Goal: Obtain resource: Obtain resource

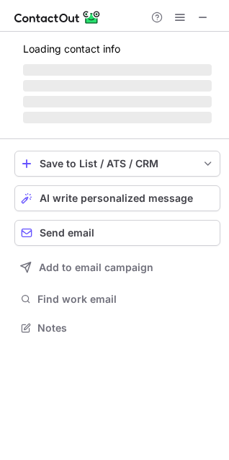
scroll to position [373, 229]
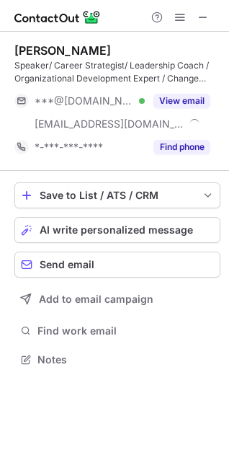
scroll to position [350, 229]
click at [203, 21] on span at bounding box center [204, 18] width 12 height 12
click at [197, 15] on button at bounding box center [203, 17] width 17 height 17
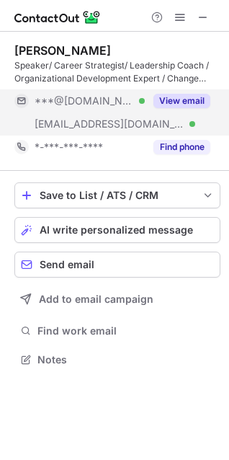
click at [191, 97] on button "View email" at bounding box center [182, 101] width 57 height 14
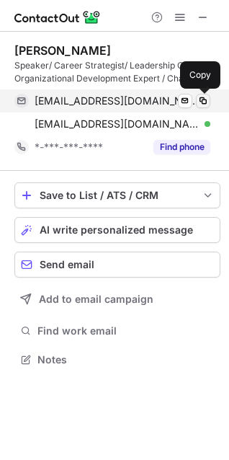
click at [205, 99] on span at bounding box center [204, 101] width 12 height 12
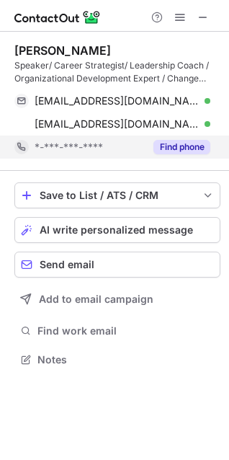
click at [185, 145] on button "Find phone" at bounding box center [182, 147] width 57 height 14
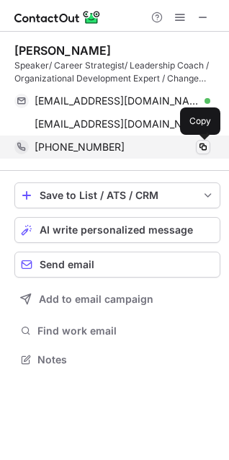
click at [203, 148] on span at bounding box center [204, 147] width 12 height 12
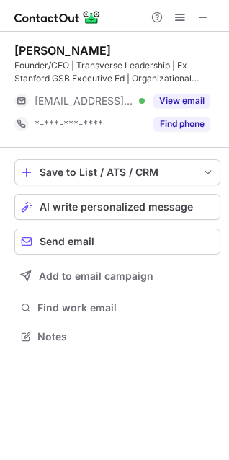
scroll to position [327, 229]
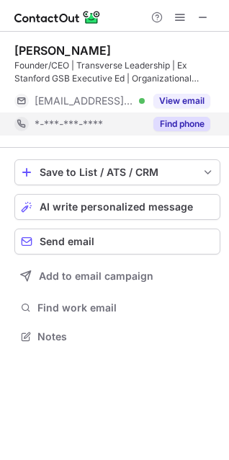
click at [177, 128] on button "Find phone" at bounding box center [182, 124] width 57 height 14
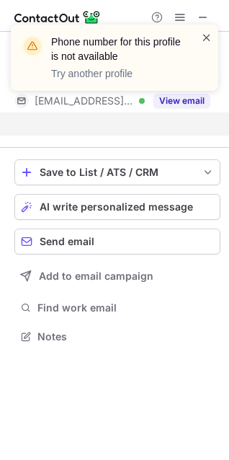
click at [204, 38] on span at bounding box center [207, 37] width 12 height 14
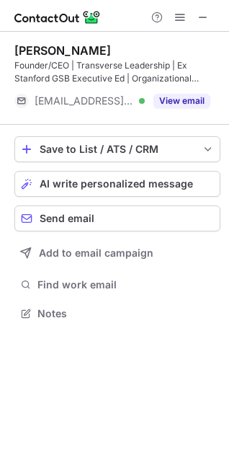
click at [203, 17] on span at bounding box center [204, 18] width 12 height 12
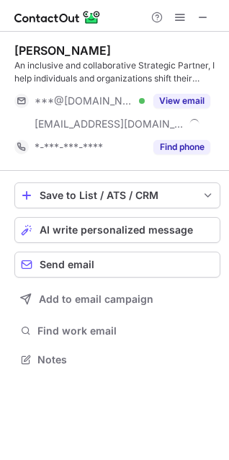
scroll to position [350, 229]
click at [208, 17] on span at bounding box center [204, 18] width 12 height 12
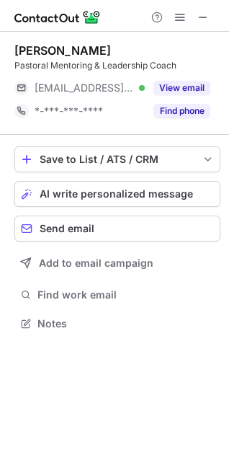
scroll to position [314, 229]
click at [201, 12] on span at bounding box center [204, 18] width 12 height 12
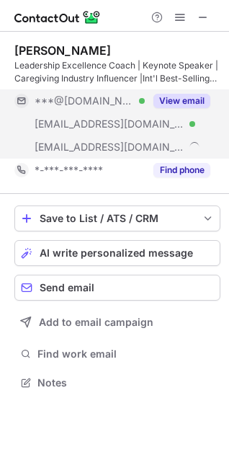
scroll to position [373, 229]
click at [173, 97] on button "View email" at bounding box center [182, 101] width 57 height 14
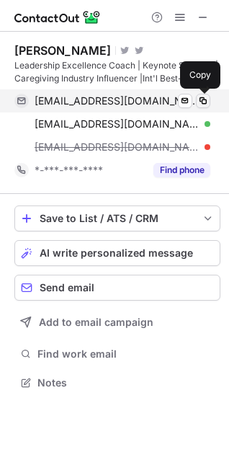
click at [205, 98] on span at bounding box center [204, 101] width 12 height 12
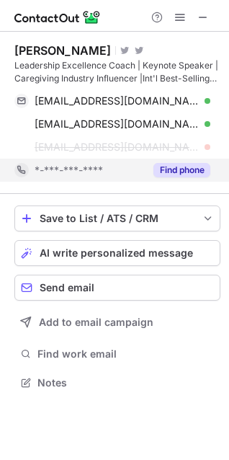
click at [177, 169] on button "Find phone" at bounding box center [182, 170] width 57 height 14
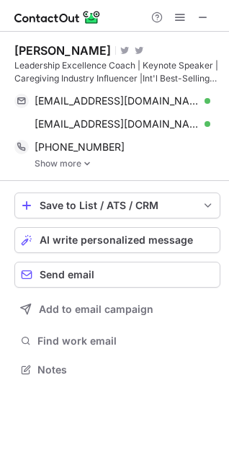
scroll to position [360, 229]
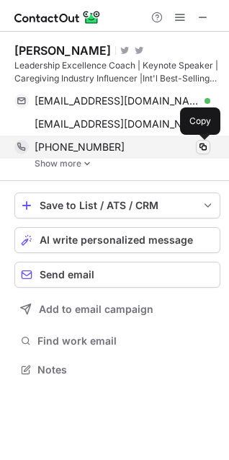
click at [208, 146] on span at bounding box center [204, 147] width 12 height 12
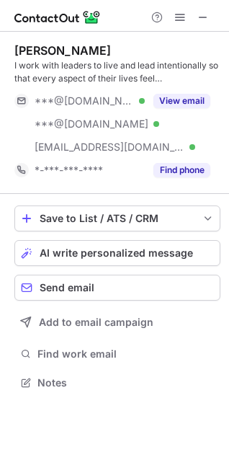
scroll to position [373, 229]
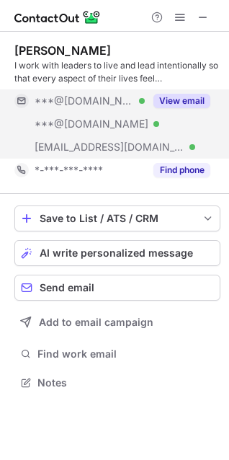
click at [189, 100] on button "View email" at bounding box center [182, 101] width 57 height 14
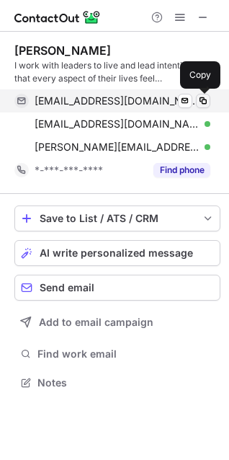
click at [203, 100] on span at bounding box center [204, 101] width 12 height 12
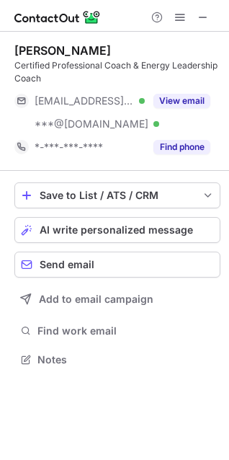
scroll to position [350, 229]
click at [204, 12] on span at bounding box center [204, 18] width 12 height 12
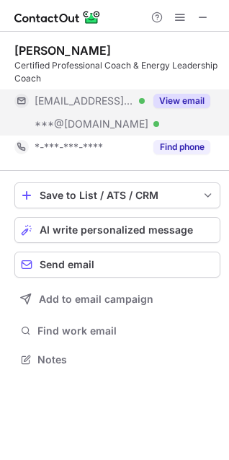
click at [187, 100] on button "View email" at bounding box center [182, 101] width 57 height 14
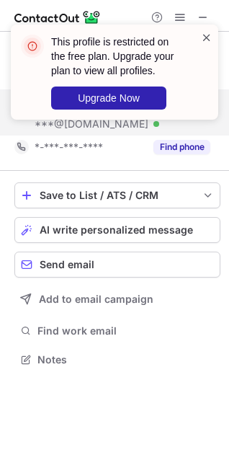
click at [201, 38] on span at bounding box center [207, 37] width 12 height 14
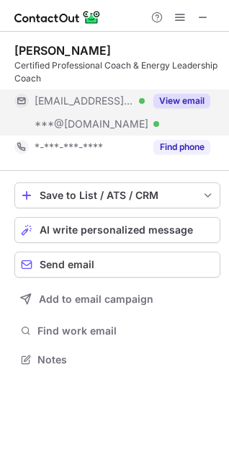
click at [199, 18] on span at bounding box center [204, 18] width 12 height 12
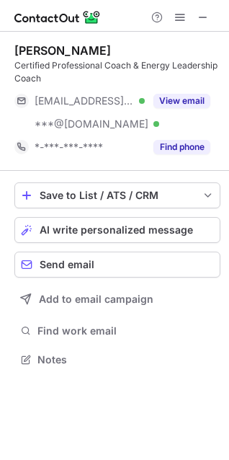
scroll to position [350, 229]
click at [203, 16] on span at bounding box center [204, 18] width 12 height 12
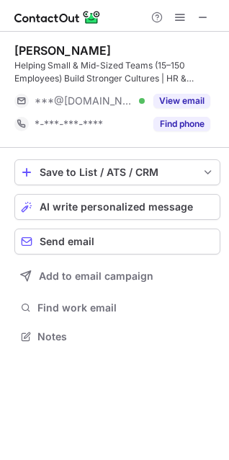
scroll to position [327, 229]
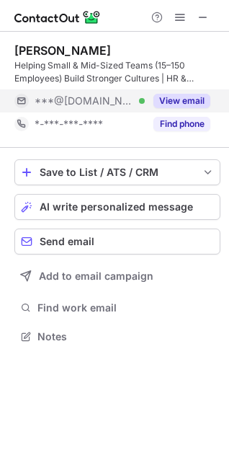
click at [164, 97] on button "View email" at bounding box center [182, 101] width 57 height 14
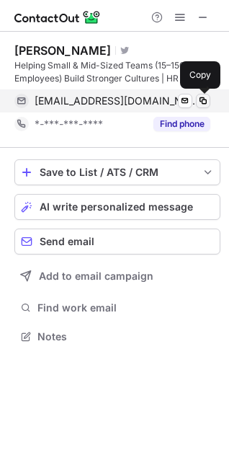
click at [201, 97] on span at bounding box center [204, 101] width 12 height 12
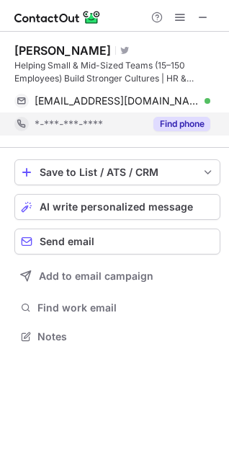
click at [169, 119] on button "Find phone" at bounding box center [182, 124] width 57 height 14
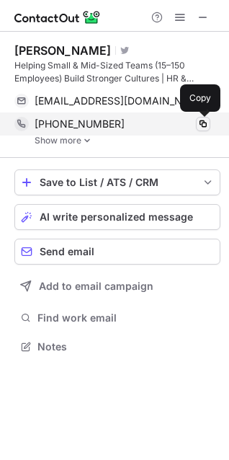
click at [199, 123] on span at bounding box center [204, 124] width 12 height 12
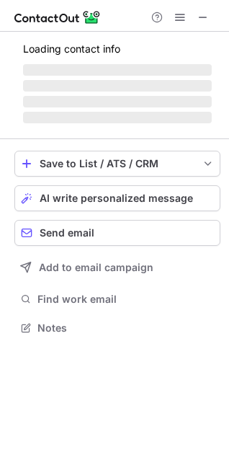
scroll to position [350, 229]
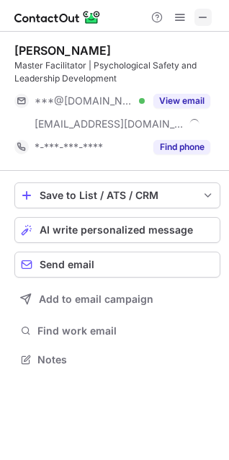
click at [200, 18] on span at bounding box center [204, 18] width 12 height 12
click at [196, 17] on button at bounding box center [203, 17] width 17 height 17
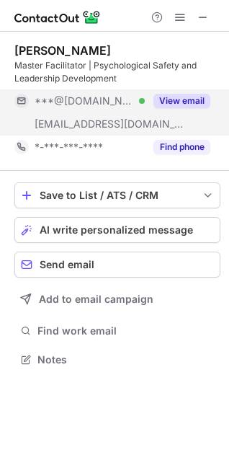
click at [185, 100] on button "View email" at bounding box center [182, 101] width 57 height 14
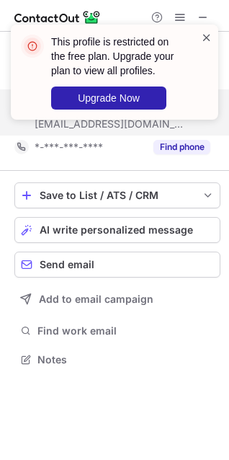
click at [208, 39] on span at bounding box center [207, 37] width 12 height 14
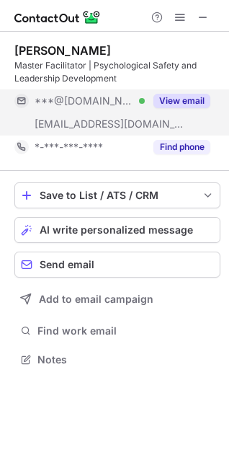
click at [204, 16] on span at bounding box center [204, 18] width 12 height 12
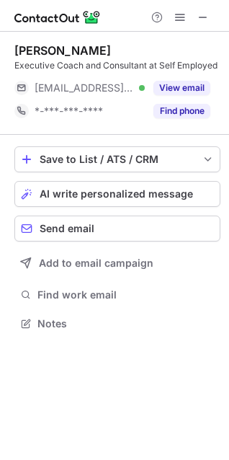
scroll to position [314, 229]
click at [200, 21] on span at bounding box center [204, 18] width 12 height 12
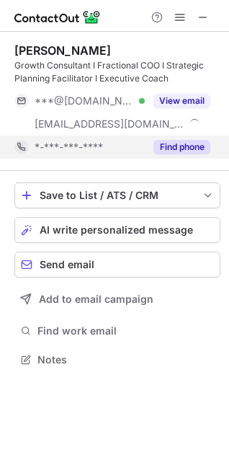
scroll to position [350, 229]
click at [170, 144] on button "Find phone" at bounding box center [182, 147] width 57 height 14
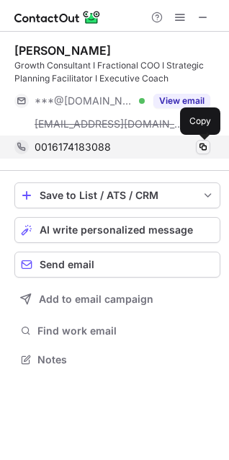
click at [206, 144] on span at bounding box center [204, 147] width 12 height 12
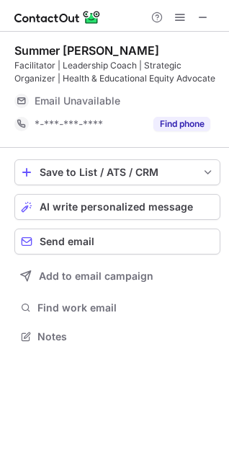
scroll to position [327, 229]
click at [200, 13] on span at bounding box center [204, 18] width 12 height 12
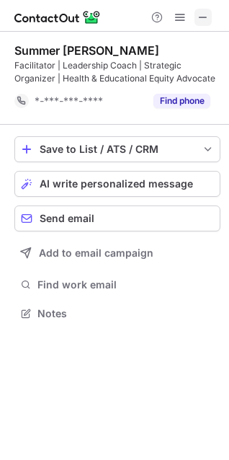
click at [198, 20] on span at bounding box center [204, 18] width 12 height 12
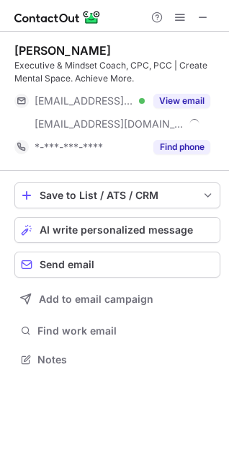
scroll to position [350, 229]
click at [204, 18] on span at bounding box center [204, 18] width 12 height 12
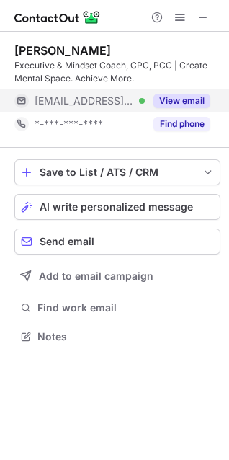
scroll to position [327, 229]
click at [196, 92] on div "View email" at bounding box center [178, 100] width 66 height 23
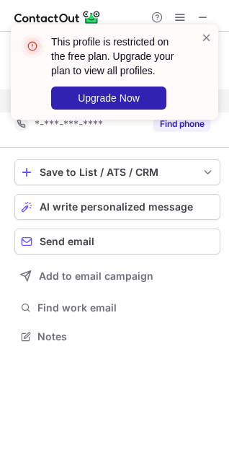
click at [202, 17] on div "This profile is restricted on the free plan. Upgrade your plan to view all prof…" at bounding box center [114, 78] width 231 height 136
click at [203, 40] on span at bounding box center [207, 37] width 12 height 14
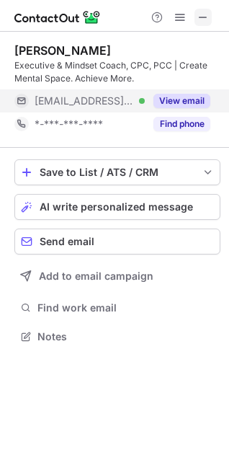
click at [200, 16] on span at bounding box center [204, 18] width 12 height 12
click at [199, 15] on span at bounding box center [204, 18] width 12 height 12
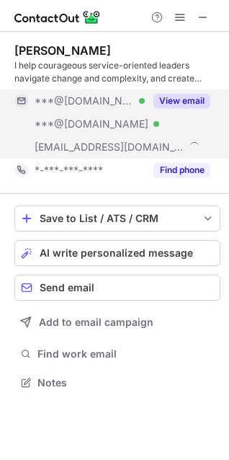
scroll to position [373, 229]
click at [167, 97] on button "View email" at bounding box center [182, 101] width 57 height 14
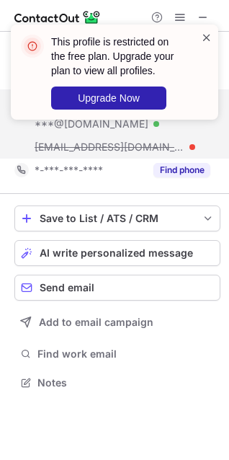
click at [211, 38] on span at bounding box center [207, 37] width 12 height 14
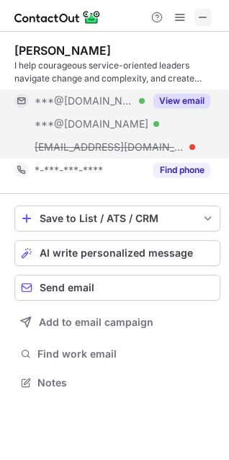
click at [198, 13] on span at bounding box center [204, 18] width 12 height 12
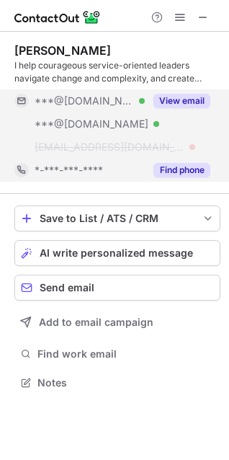
click at [179, 167] on button "Find phone" at bounding box center [182, 170] width 57 height 14
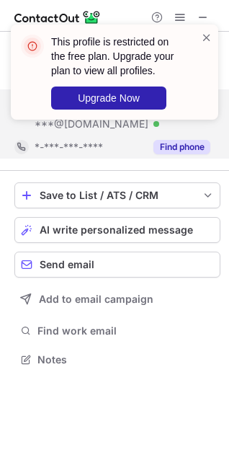
scroll to position [350, 229]
click at [204, 34] on span at bounding box center [207, 37] width 12 height 14
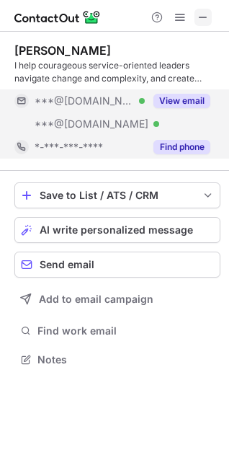
click at [203, 21] on span at bounding box center [204, 18] width 12 height 12
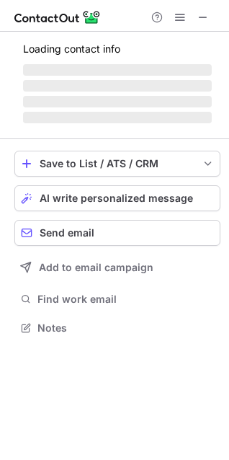
scroll to position [350, 229]
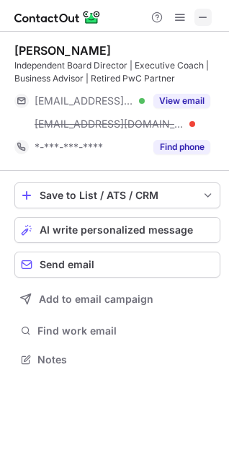
click at [201, 14] on span at bounding box center [204, 18] width 12 height 12
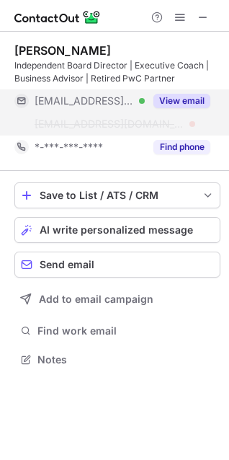
click at [172, 100] on button "View email" at bounding box center [182, 101] width 57 height 14
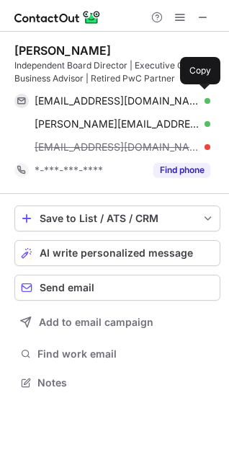
scroll to position [7, 7]
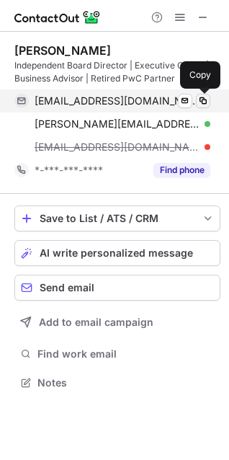
click at [205, 101] on span at bounding box center [204, 101] width 12 height 12
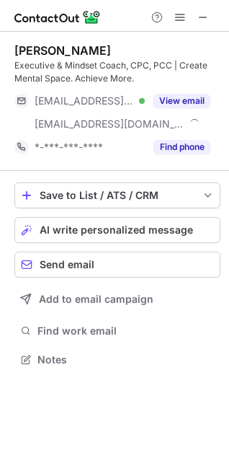
scroll to position [350, 229]
click at [202, 14] on span at bounding box center [204, 18] width 12 height 12
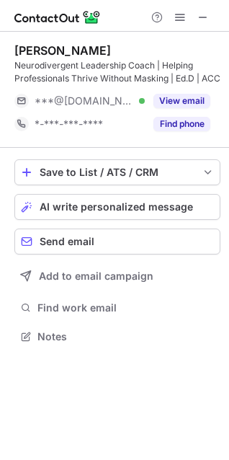
scroll to position [327, 229]
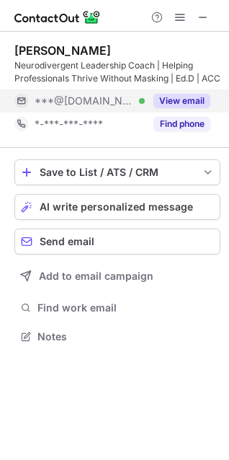
click at [167, 96] on button "View email" at bounding box center [182, 101] width 57 height 14
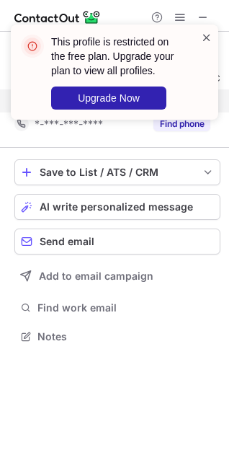
click at [205, 36] on span at bounding box center [207, 37] width 12 height 14
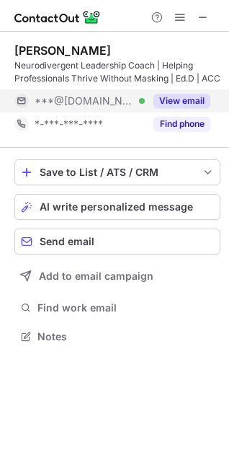
click at [201, 17] on span at bounding box center [204, 18] width 12 height 12
click at [204, 14] on span at bounding box center [204, 18] width 12 height 12
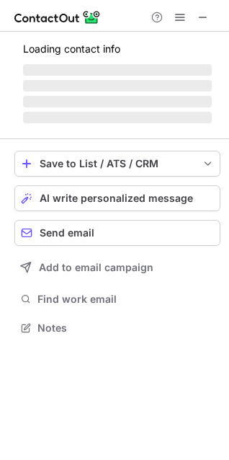
scroll to position [337, 229]
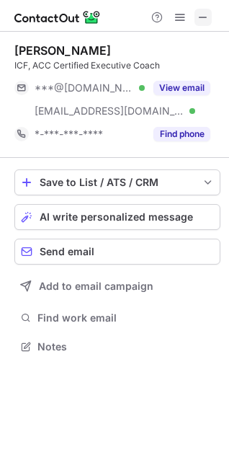
click at [201, 22] on span at bounding box center [204, 18] width 12 height 12
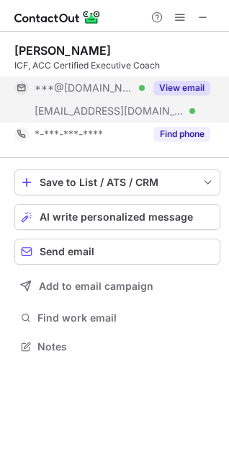
click at [197, 85] on button "View email" at bounding box center [182, 88] width 57 height 14
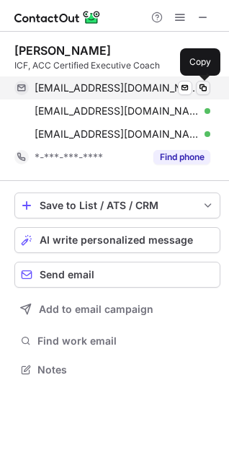
click at [205, 88] on span at bounding box center [204, 88] width 12 height 12
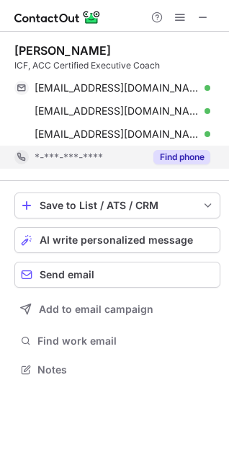
click at [167, 154] on button "Find phone" at bounding box center [182, 157] width 57 height 14
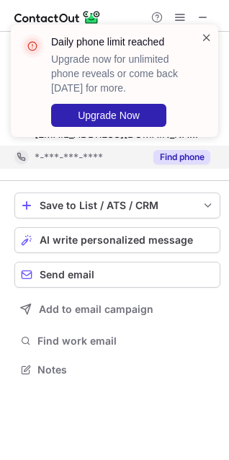
click at [208, 32] on span at bounding box center [207, 37] width 12 height 14
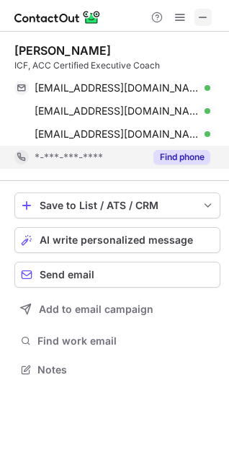
click at [203, 17] on span at bounding box center [204, 18] width 12 height 12
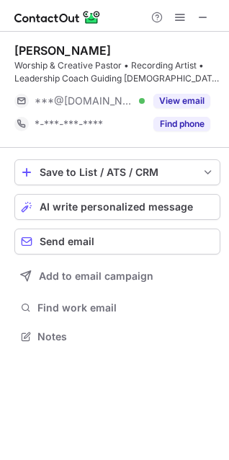
scroll to position [327, 229]
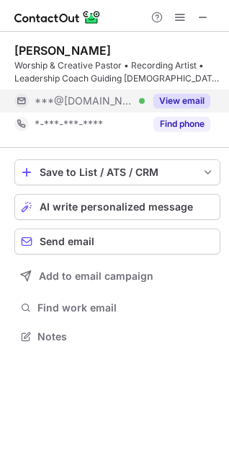
click at [169, 97] on button "View email" at bounding box center [182, 101] width 57 height 14
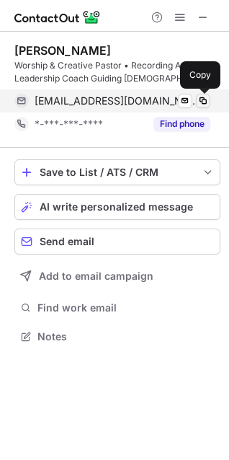
click at [205, 102] on span at bounding box center [204, 101] width 12 height 12
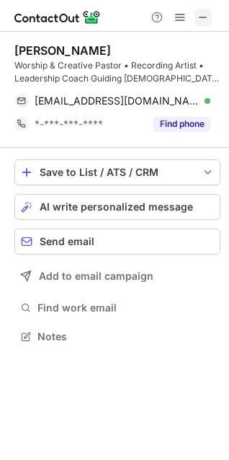
click at [204, 22] on span at bounding box center [204, 18] width 12 height 12
